Goal: Use online tool/utility: Utilize a website feature to perform a specific function

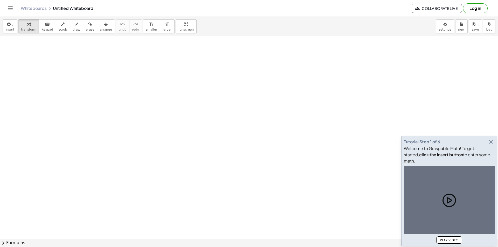
click at [492, 145] on icon "button" at bounding box center [491, 142] width 6 height 6
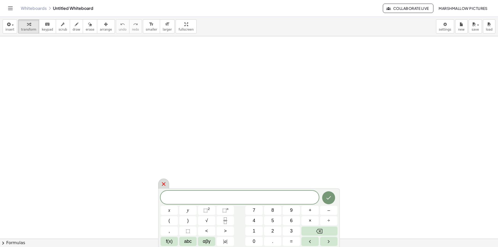
click at [165, 181] on icon at bounding box center [163, 184] width 6 height 6
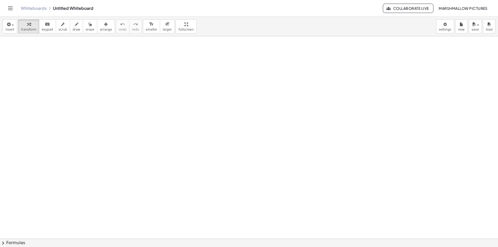
scroll to position [4, 0]
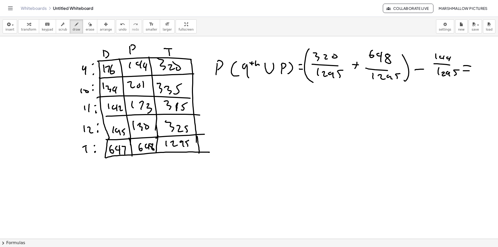
drag, startPoint x: 408, startPoint y: 142, endPoint x: 385, endPoint y: 142, distance: 23.1
click at [27, 28] on span "transform" at bounding box center [28, 30] width 15 height 4
click at [478, 68] on div at bounding box center [249, 251] width 498 height 439
click at [481, 69] on div at bounding box center [249, 251] width 498 height 439
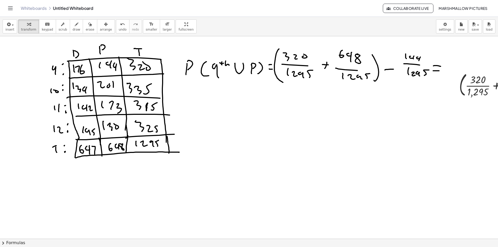
scroll to position [4, 122]
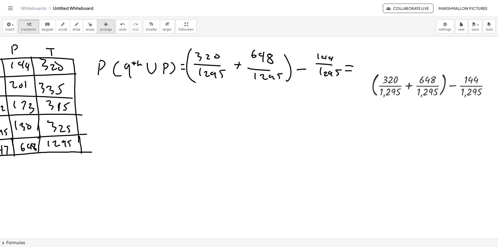
click at [104, 24] on icon "button" at bounding box center [106, 24] width 4 height 6
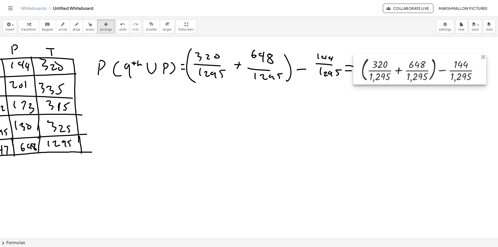
drag, startPoint x: 417, startPoint y: 78, endPoint x: 407, endPoint y: 68, distance: 13.2
click at [407, 68] on div at bounding box center [419, 69] width 133 height 31
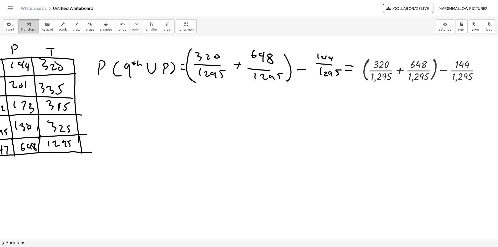
click at [26, 30] on span "transform" at bounding box center [28, 30] width 15 height 4
click at [411, 69] on div at bounding box center [423, 69] width 127 height 28
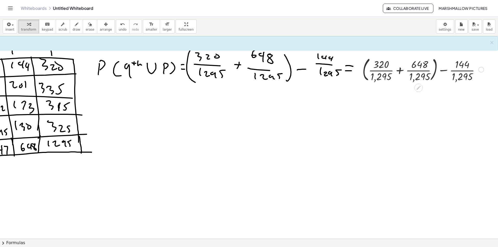
click at [415, 72] on div at bounding box center [423, 69] width 127 height 28
click at [415, 74] on div at bounding box center [423, 69] width 127 height 28
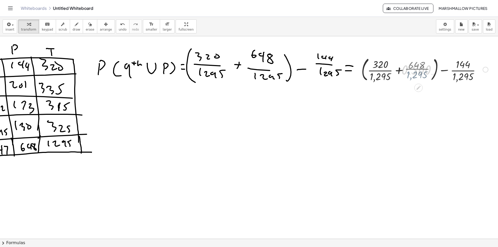
click at [369, 75] on div at bounding box center [422, 69] width 135 height 28
click at [369, 75] on div at bounding box center [423, 69] width 130 height 28
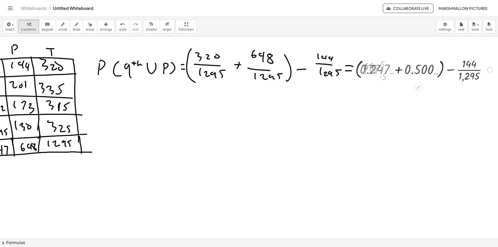
click at [403, 72] on div at bounding box center [423, 69] width 144 height 26
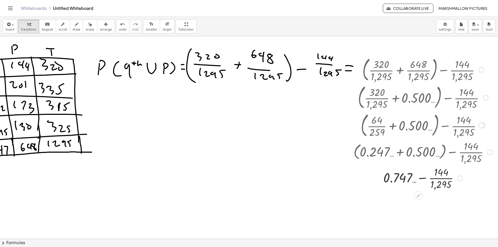
click at [433, 182] on div at bounding box center [423, 178] width 144 height 26
click at [438, 181] on div at bounding box center [423, 178] width 144 height 18
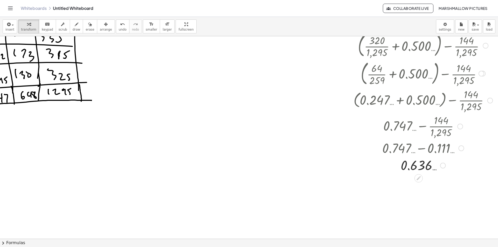
click at [440, 167] on div at bounding box center [443, 166] width 6 height 6
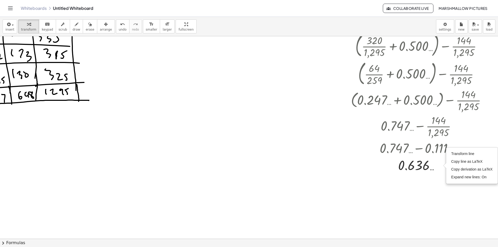
click at [405, 195] on div at bounding box center [187, 199] width 615 height 439
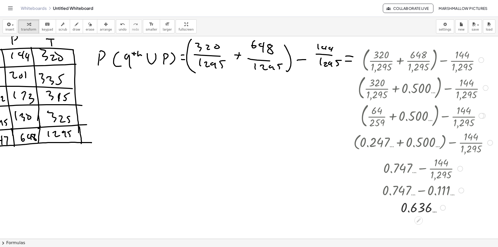
scroll to position [30, 122]
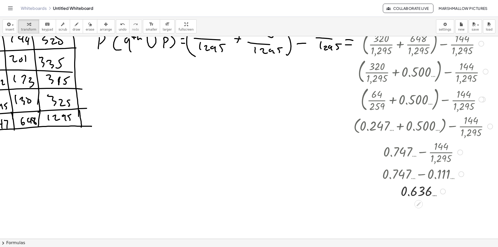
click at [440, 191] on div "Transform line Copy line as LaTeX Copy derivation as LaTeX Expand new lines: On" at bounding box center [443, 192] width 6 height 6
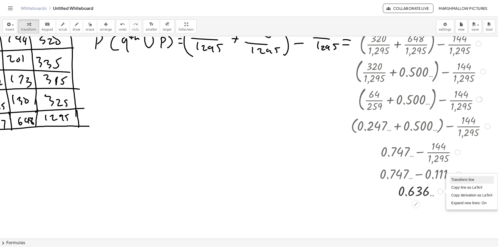
drag, startPoint x: 453, startPoint y: 175, endPoint x: 453, endPoint y: 178, distance: 3.0
click at [453, 175] on div "Transform line Copy line as LaTeX Copy derivation as LaTeX Expand new lines: On" at bounding box center [471, 192] width 51 height 36
click at [453, 178] on span "Transform line" at bounding box center [462, 180] width 23 height 4
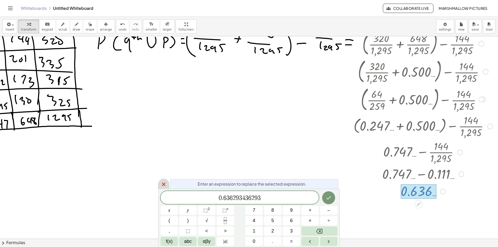
click at [160, 183] on div at bounding box center [163, 184] width 11 height 10
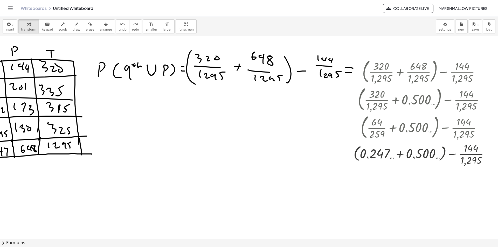
scroll to position [0, 122]
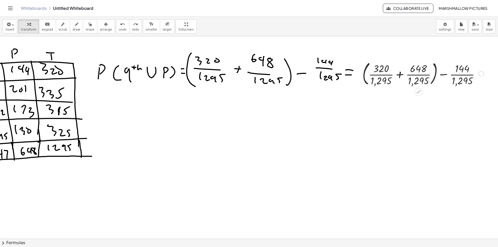
click at [399, 75] on div at bounding box center [423, 73] width 127 height 28
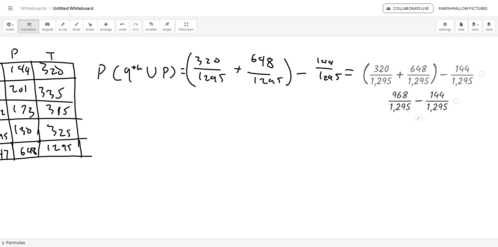
click at [418, 100] on div at bounding box center [423, 100] width 127 height 26
click at [433, 101] on div at bounding box center [436, 101] width 6 height 6
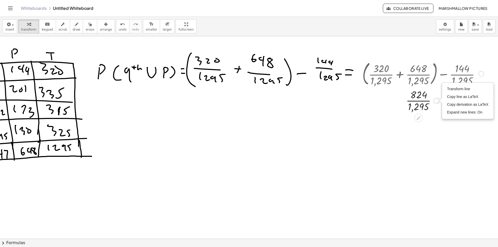
click at [442, 89] on div "Transform line Copy line as LaTeX Copy derivation as LaTeX Expand new lines: On" at bounding box center [467, 101] width 51 height 36
click at [447, 89] on span "Transform line" at bounding box center [458, 89] width 23 height 4
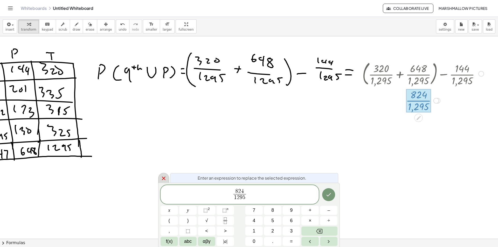
click at [164, 175] on icon at bounding box center [163, 178] width 6 height 6
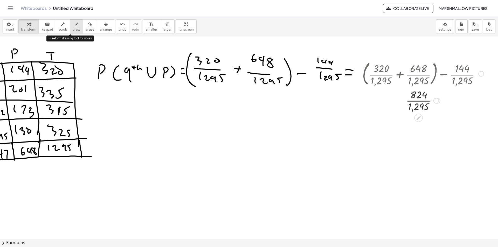
click at [75, 23] on icon "button" at bounding box center [77, 24] width 4 height 6
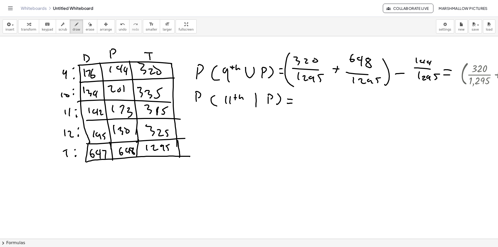
scroll to position [0, 13]
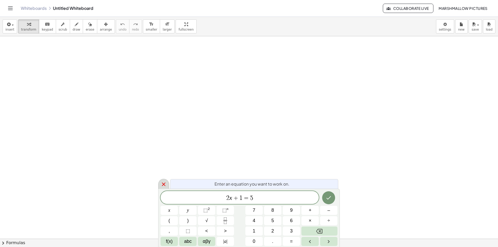
click at [162, 182] on icon at bounding box center [163, 184] width 6 height 6
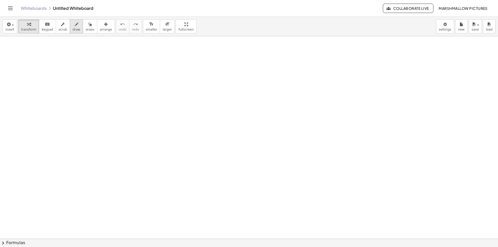
click at [75, 24] on icon "button" at bounding box center [77, 24] width 4 height 6
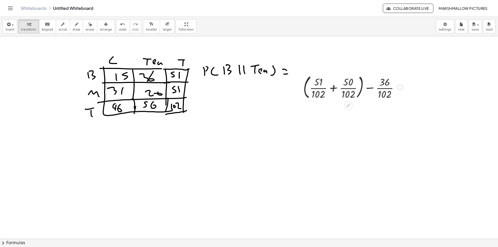
click at [336, 87] on div at bounding box center [352, 87] width 104 height 28
click at [349, 117] on div at bounding box center [352, 114] width 104 height 26
click at [362, 113] on div at bounding box center [362, 114] width 6 height 6
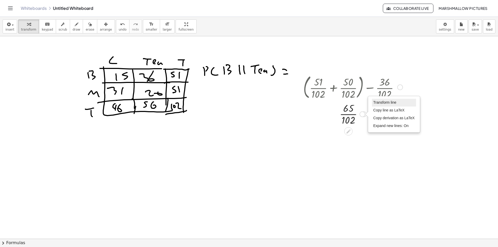
click at [375, 101] on span "Transform line" at bounding box center [384, 102] width 23 height 4
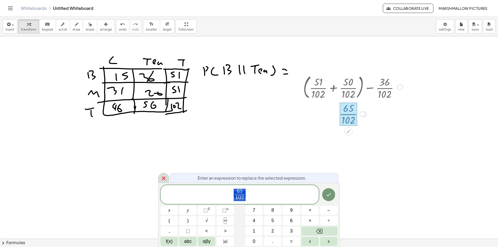
click at [160, 178] on div at bounding box center [163, 178] width 11 height 10
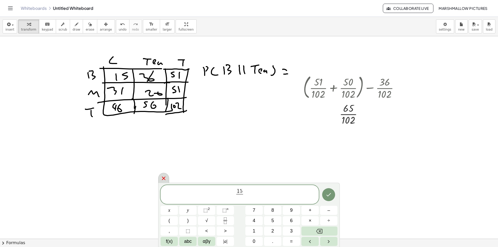
click at [166, 178] on icon at bounding box center [163, 178] width 6 height 6
